Goal: Task Accomplishment & Management: Use online tool/utility

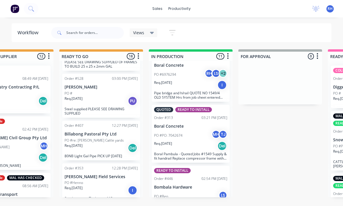
scroll to position [337, 0]
click at [107, 144] on div "Req. [DATE] Del" at bounding box center [100, 149] width 73 height 10
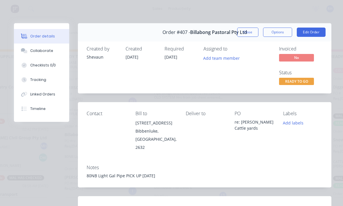
scroll to position [0, 0]
click at [253, 32] on button "Close" at bounding box center [247, 32] width 21 height 9
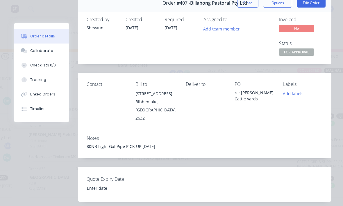
scroll to position [31, 0]
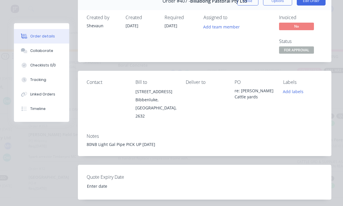
click at [293, 91] on button "Add labels" at bounding box center [293, 92] width 27 height 8
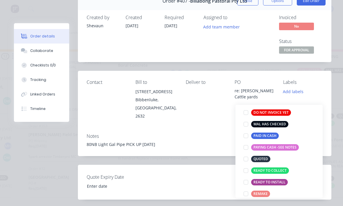
scroll to position [86, 0]
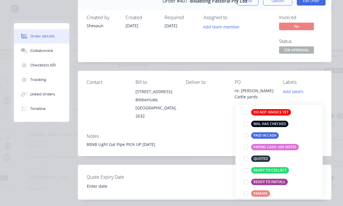
click at [247, 165] on div at bounding box center [246, 171] width 12 height 12
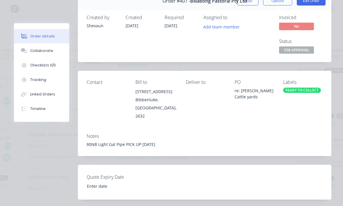
click at [331, 111] on div "Order details Collaborate Checklists 0/0 Tracking Linked Orders Timeline Order …" at bounding box center [171, 203] width 331 height 423
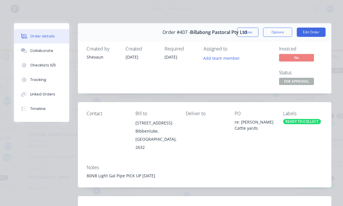
scroll to position [0, 0]
click at [252, 28] on button "Close" at bounding box center [247, 32] width 21 height 9
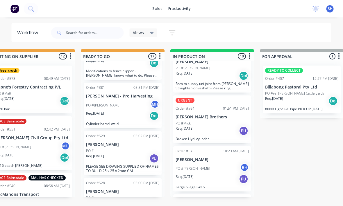
scroll to position [235, 0]
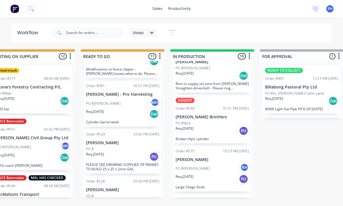
click at [137, 163] on p "PLEASE SEE DRAWING SUPPLIED OF FRAMES TO BUILD 25 x 25 x 2mm GAL" at bounding box center [122, 167] width 73 height 9
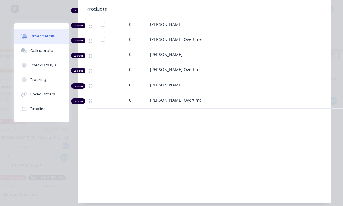
scroll to position [288, 0]
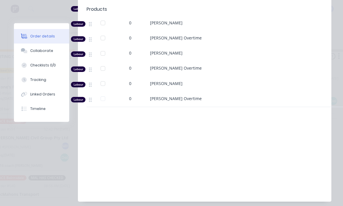
click at [38, 53] on button "Collaborate" at bounding box center [41, 51] width 55 height 15
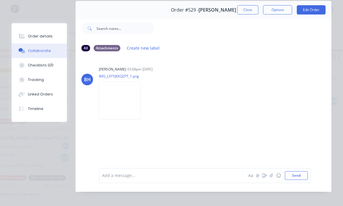
scroll to position [26, 0]
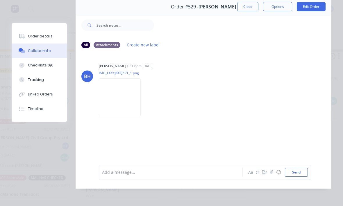
click at [125, 96] on img at bounding box center [120, 97] width 42 height 38
